Goal: Find specific page/section: Find specific page/section

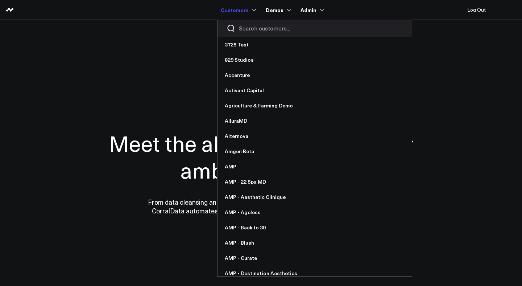
click at [249, 28] on input "Search customers input" at bounding box center [321, 28] width 164 height 8
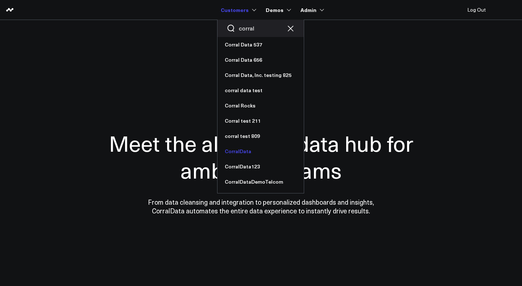
type input "corral"
click at [251, 152] on link "CorralData" at bounding box center [260, 150] width 86 height 15
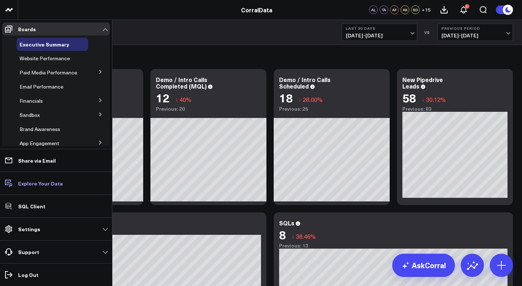
click at [41, 178] on link "Explore Your Data" at bounding box center [56, 182] width 108 height 13
click at [50, 182] on p "Explore Your Data" at bounding box center [40, 183] width 45 height 6
